Goal: Transaction & Acquisition: Purchase product/service

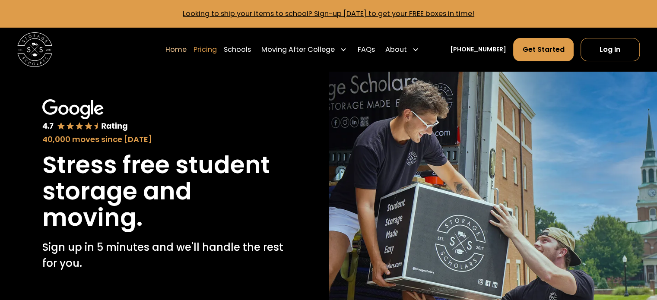
click at [212, 53] on link "Pricing" at bounding box center [205, 50] width 23 height 24
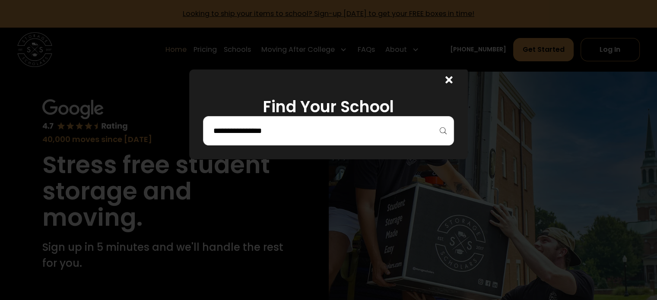
click at [377, 140] on div at bounding box center [328, 130] width 251 height 29
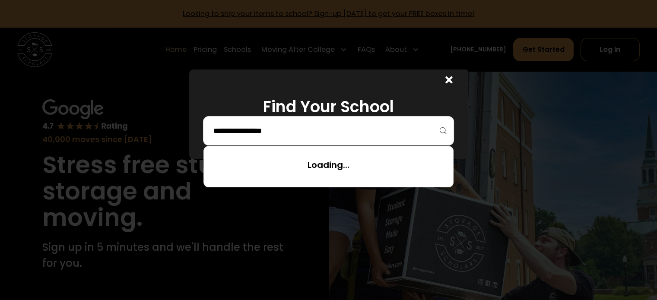
click at [350, 134] on input "search" at bounding box center [328, 131] width 232 height 15
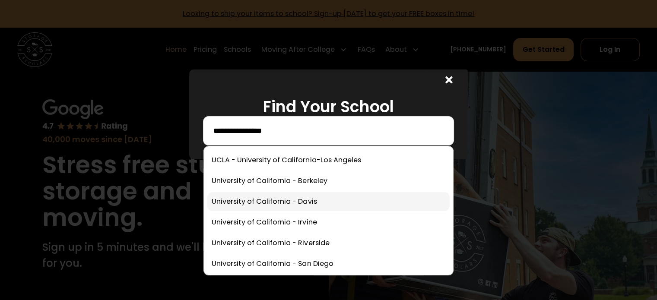
type input "**********"
click at [325, 202] on link at bounding box center [328, 201] width 242 height 19
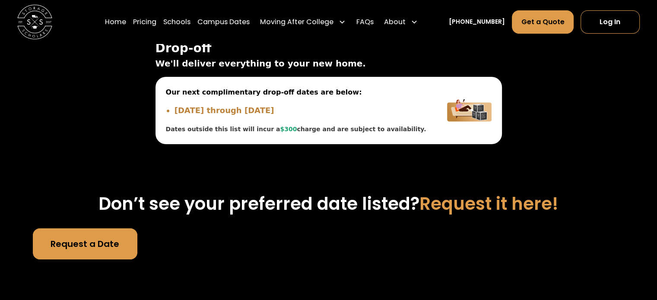
scroll to position [3044, 0]
